Goal: Transaction & Acquisition: Purchase product/service

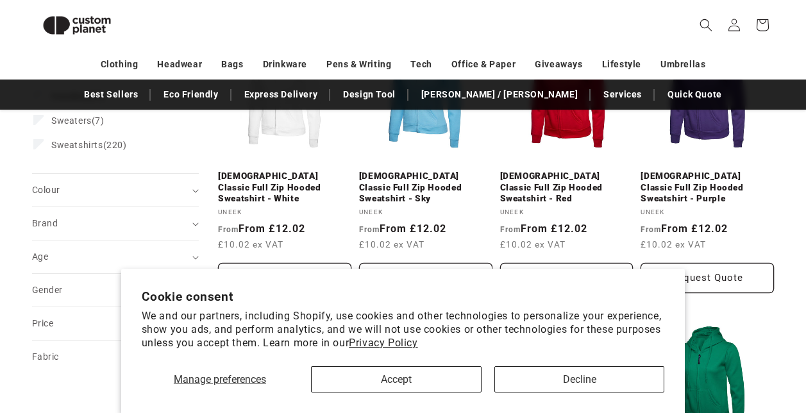
scroll to position [237, 0]
click at [413, 381] on button "Accept" at bounding box center [396, 379] width 171 height 26
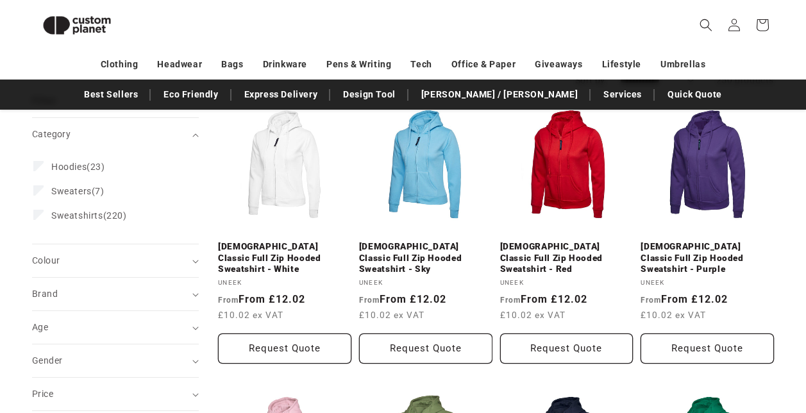
scroll to position [155, 0]
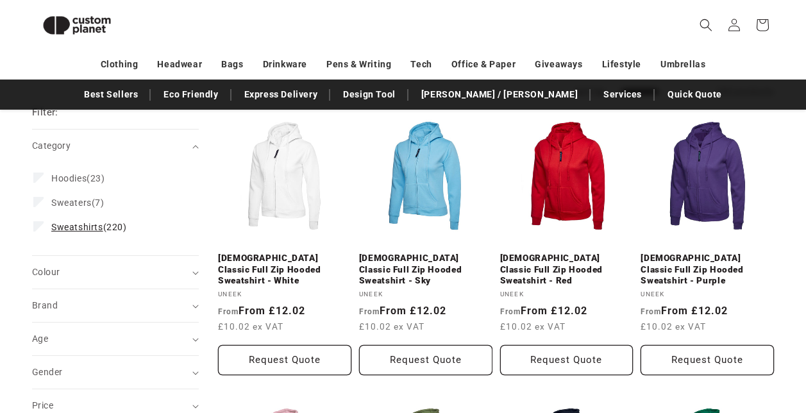
click at [76, 222] on span "Sweatshirts" at bounding box center [77, 227] width 52 height 10
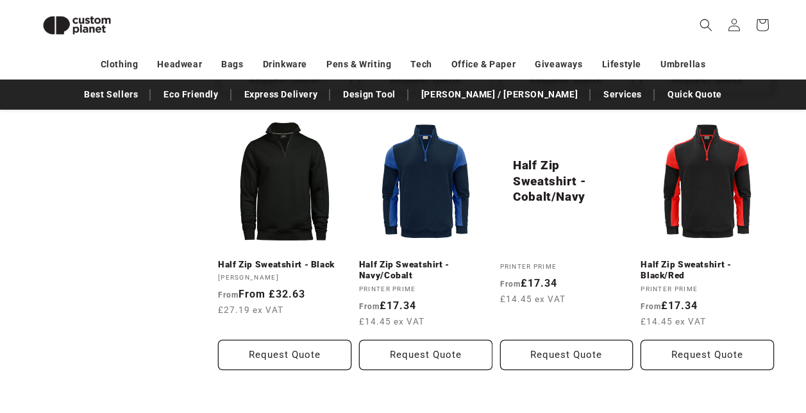
scroll to position [974, 0]
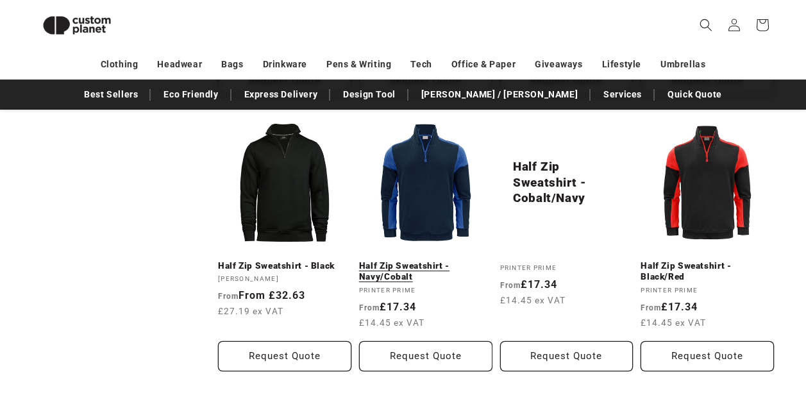
click at [421, 260] on link "Half Zip Sweatshirt - Navy/Cobalt" at bounding box center [425, 271] width 133 height 22
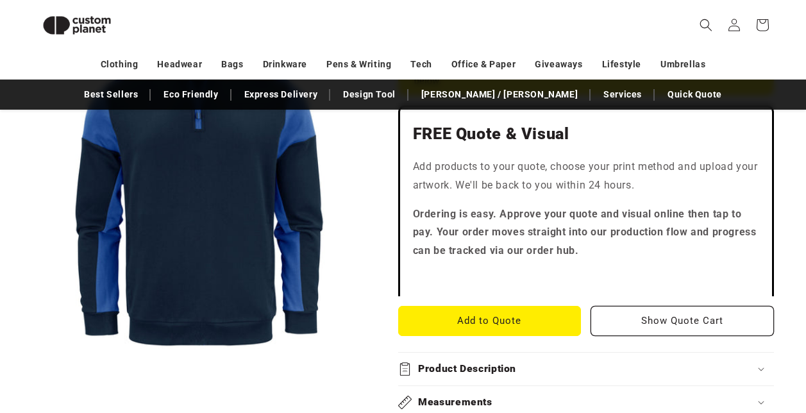
scroll to position [366, 0]
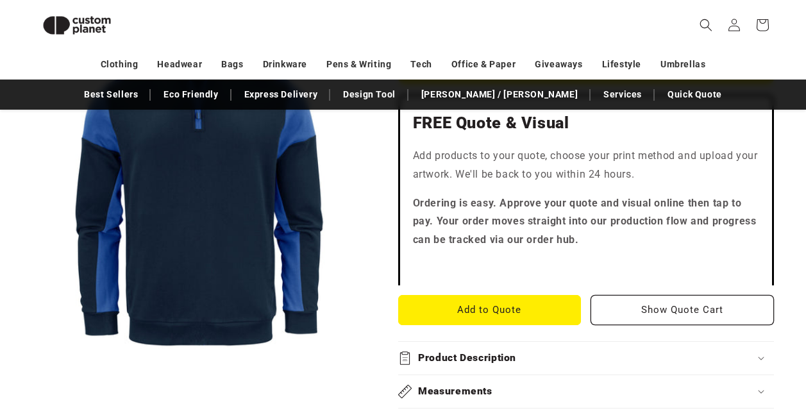
click at [479, 364] on h2 "Product Description" at bounding box center [467, 358] width 98 height 13
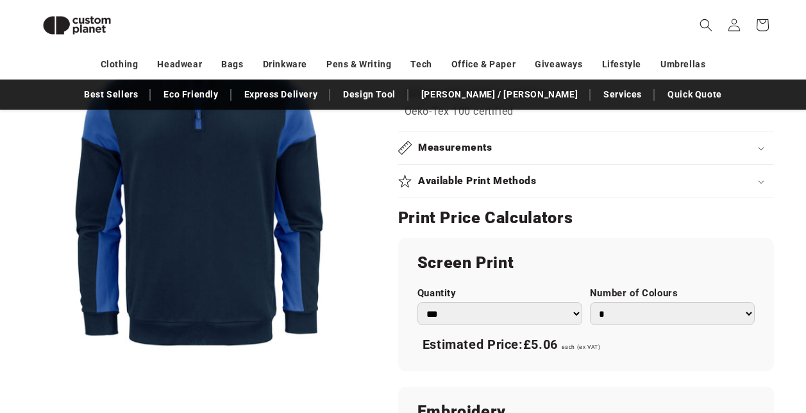
scroll to position [878, 0]
click at [466, 176] on h2 "Available Print Methods" at bounding box center [477, 180] width 119 height 13
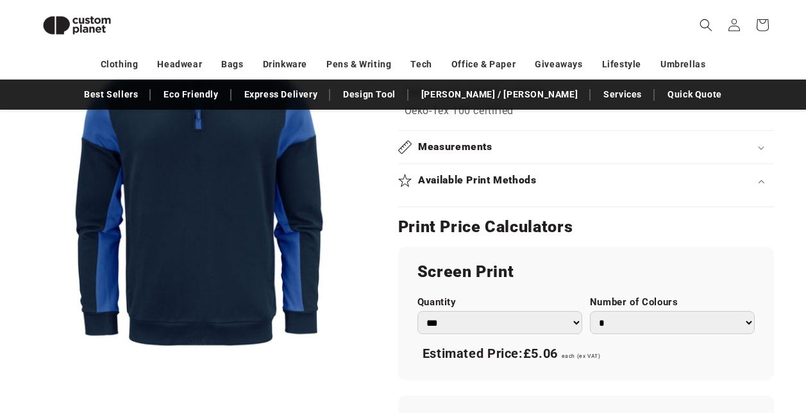
click at [466, 181] on h2 "Available Print Methods" at bounding box center [477, 180] width 119 height 13
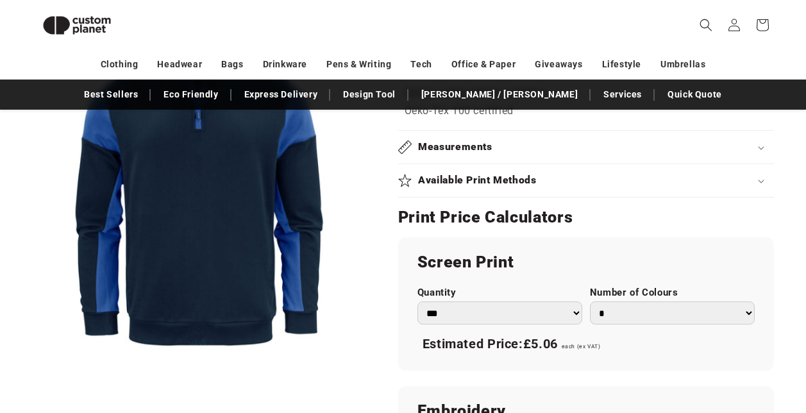
click at [466, 181] on h2 "Available Print Methods" at bounding box center [477, 180] width 119 height 13
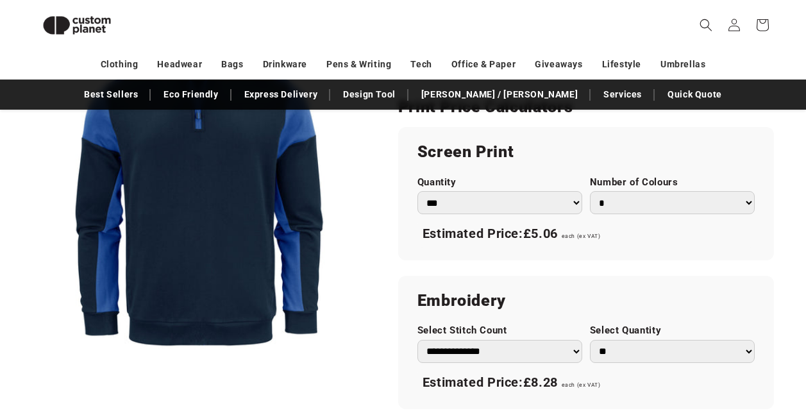
scroll to position [999, 0]
click at [582, 208] on select "*** *** *** **** **** **** ***** *****" at bounding box center [500, 203] width 165 height 24
click at [418, 191] on select "*** *** *** **** **** **** ***** *****" at bounding box center [500, 203] width 165 height 24
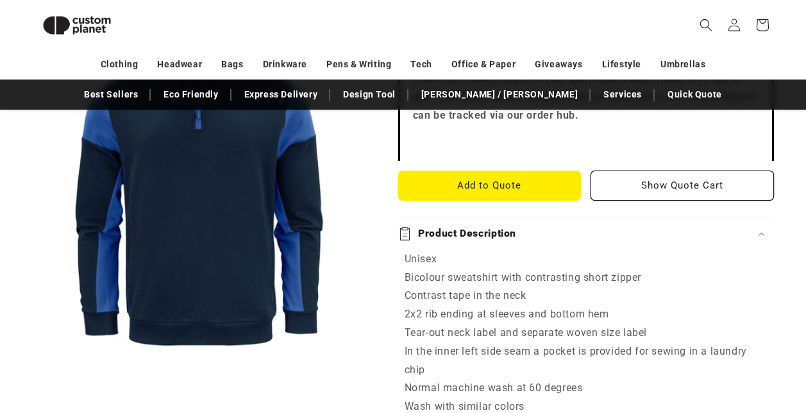
scroll to position [489, 0]
click at [496, 182] on button "Add to Quote" at bounding box center [489, 186] width 183 height 30
